Goal: Information Seeking & Learning: Find specific fact

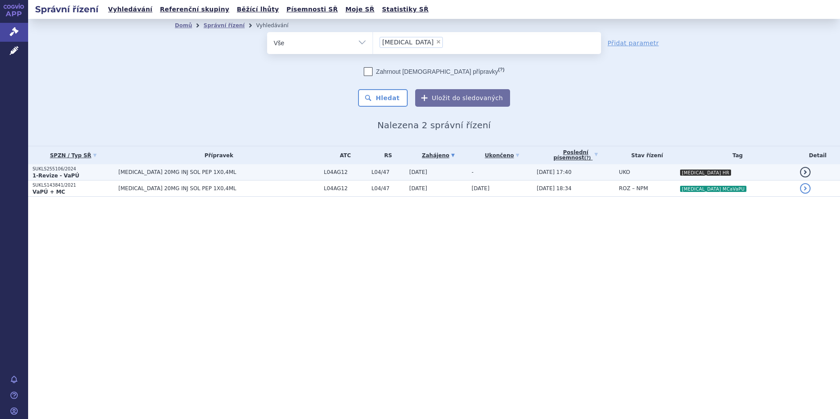
click at [105, 175] on p "1-Revize - VaPÚ" at bounding box center [74, 175] width 82 height 7
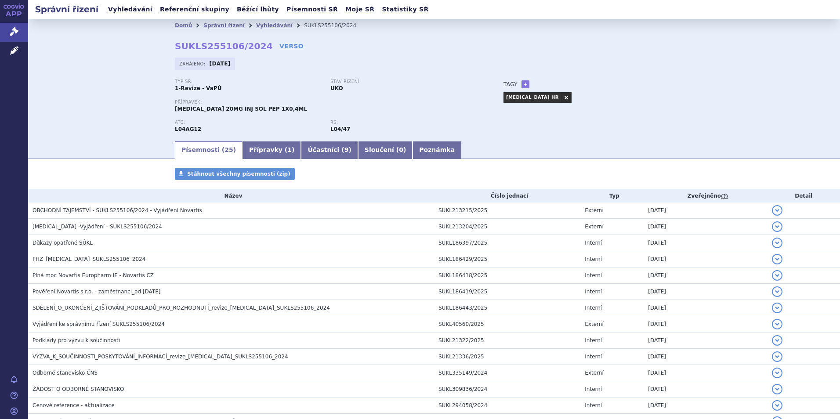
click at [205, 47] on strong "SUKLS255106/2024" at bounding box center [224, 46] width 98 height 11
click at [204, 47] on strong "SUKLS255106/2024" at bounding box center [224, 46] width 98 height 11
click at [198, 48] on strong "SUKLS255106/2024" at bounding box center [224, 46] width 98 height 11
